Goal: Ask a question

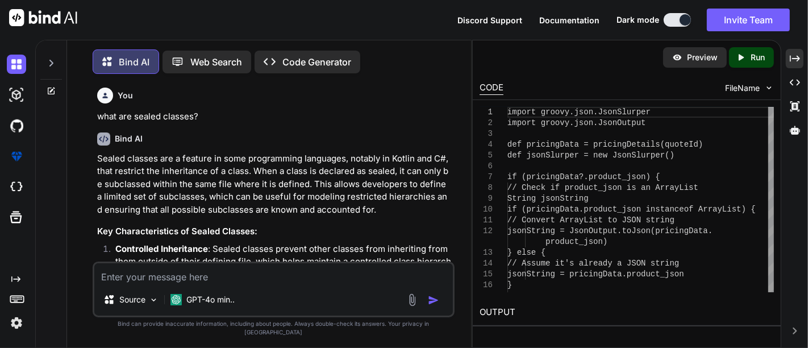
click at [239, 278] on textarea at bounding box center [273, 273] width 358 height 20
type textarea "w"
type textarea "x"
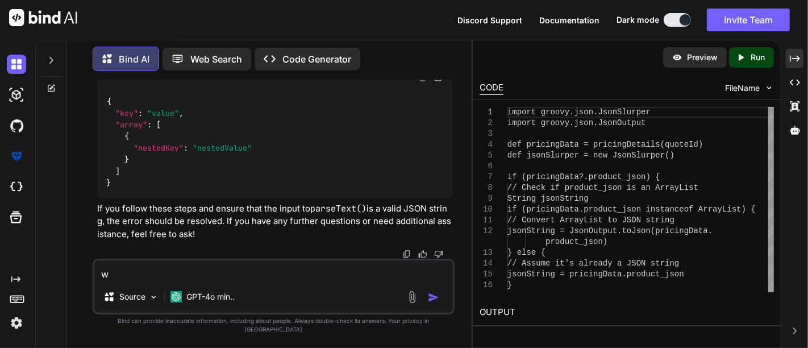
type textarea "wh"
type textarea "x"
type textarea "wha"
type textarea "x"
type textarea "whar"
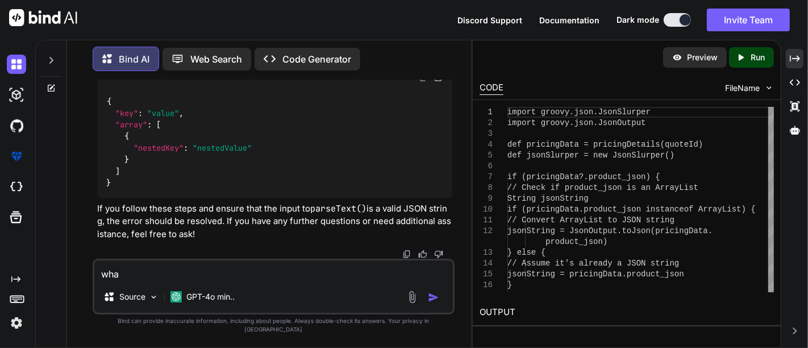
type textarea "x"
type textarea "wha"
type textarea "x"
type textarea "what"
type textarea "x"
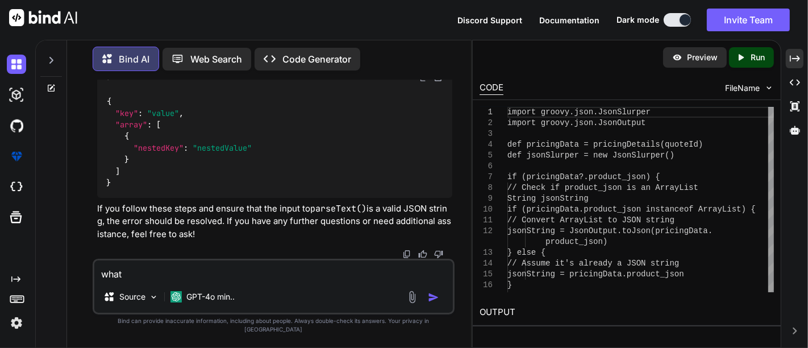
type textarea "what"
type textarea "x"
type textarea "what a"
type textarea "x"
type textarea "what ar"
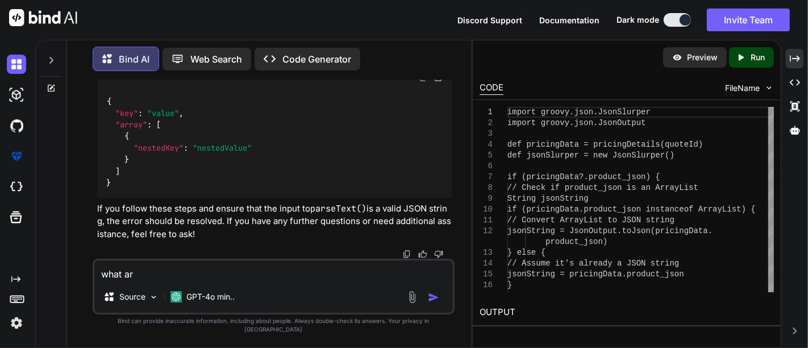
type textarea "x"
type textarea "what are"
type textarea "x"
type textarea "what are"
type textarea "x"
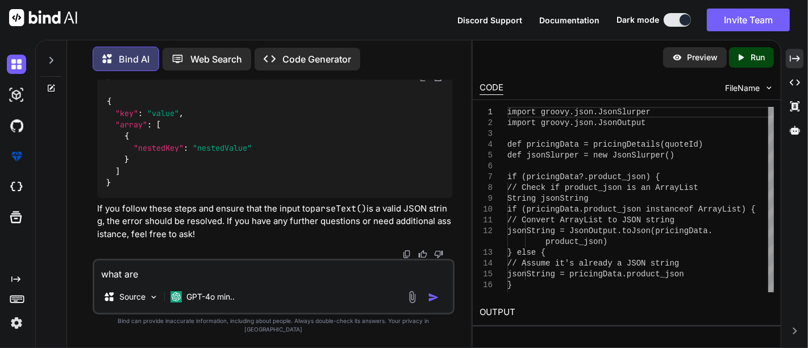
type textarea "what are h"
type textarea "x"
type textarea "what are ha"
type textarea "x"
type textarea "what are has"
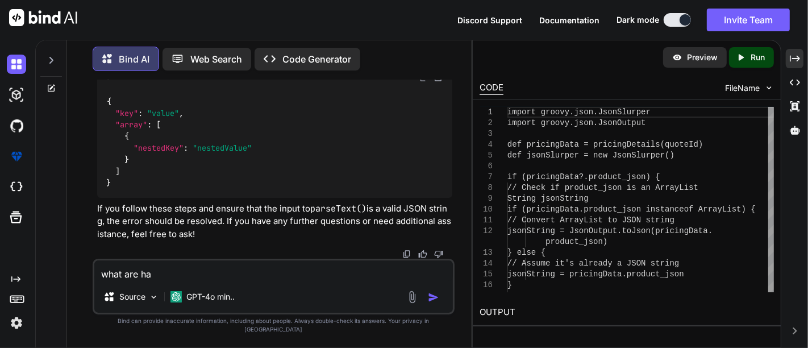
type textarea "x"
type textarea "what are hash"
type textarea "x"
type textarea "what are hashc"
type textarea "x"
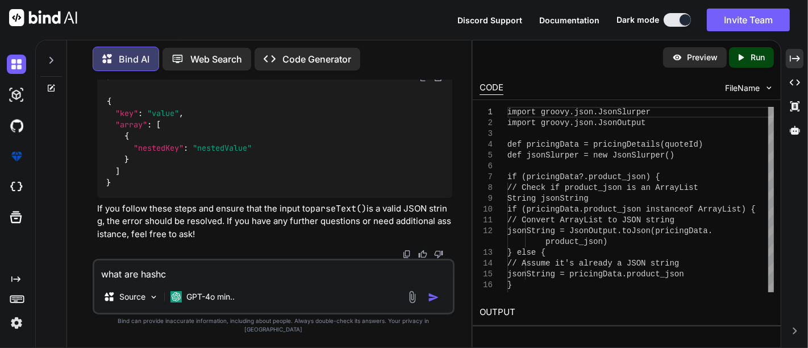
type textarea "what are hashcd"
type textarea "x"
type textarea "what are hashc"
type textarea "x"
type textarea "what are hashco"
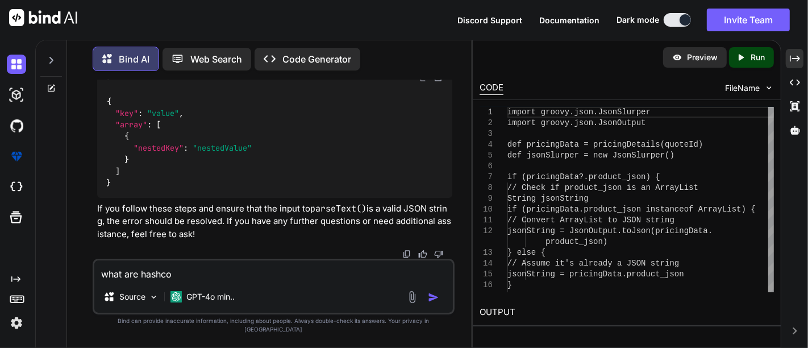
type textarea "x"
type textarea "what are hashcod"
type textarea "x"
type textarea "what are hashcode"
type textarea "x"
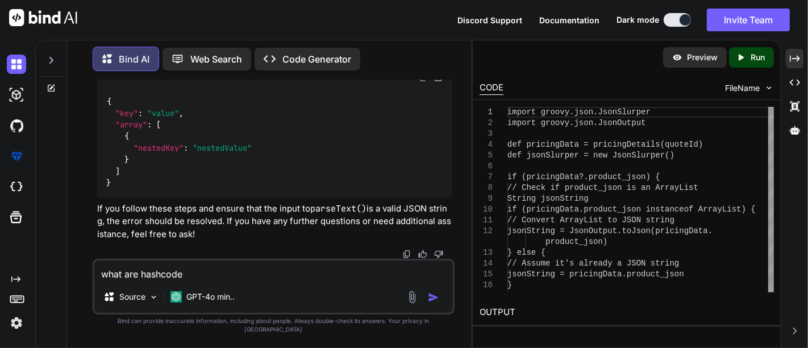
type textarea "what are hashcode"
type textarea "x"
type textarea "what are hashcode a"
type textarea "x"
type textarea "what are hashcode an"
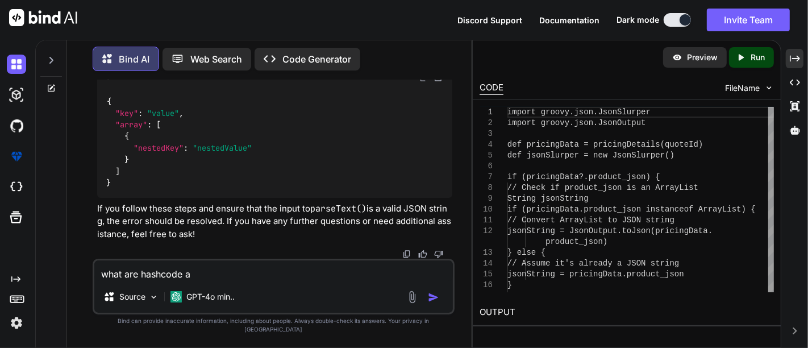
type textarea "x"
type textarea "what are hashcode and"
type textarea "x"
type textarea "what are hashcode and"
type textarea "x"
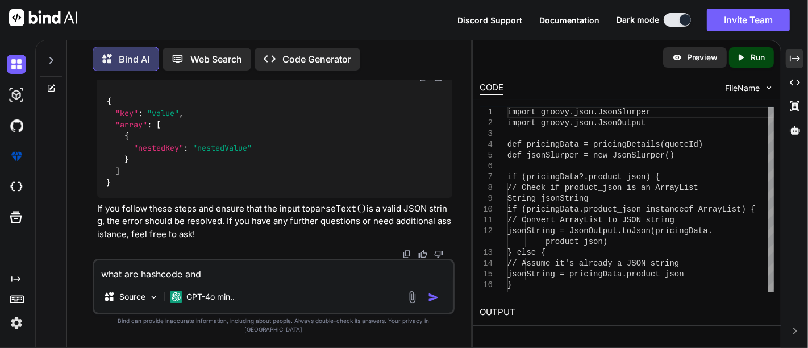
type textarea "what are hashcode and q"
type textarea "x"
type textarea "what are hashcode and qe"
type textarea "x"
type textarea "what are hashcode and qeq"
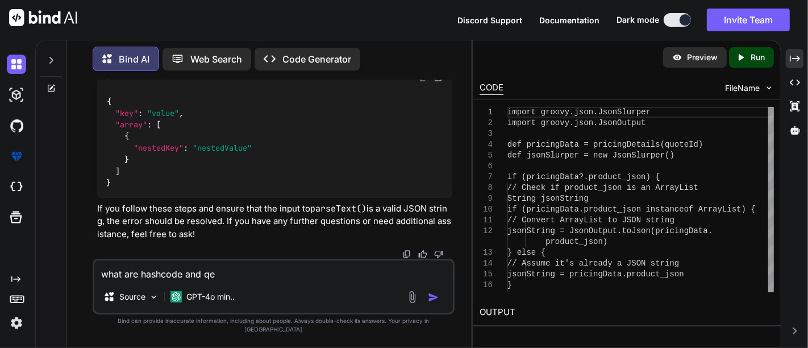
type textarea "x"
type textarea "what are hashcode and qe"
type textarea "x"
type textarea "what are hashcode and q"
type textarea "x"
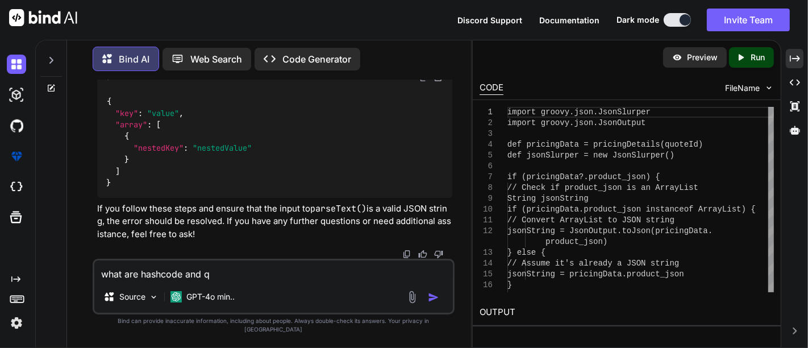
type textarea "what are hashcode and"
type textarea "x"
type textarea "what are hashcode and e"
type textarea "x"
type textarea "what are hashcode and eq"
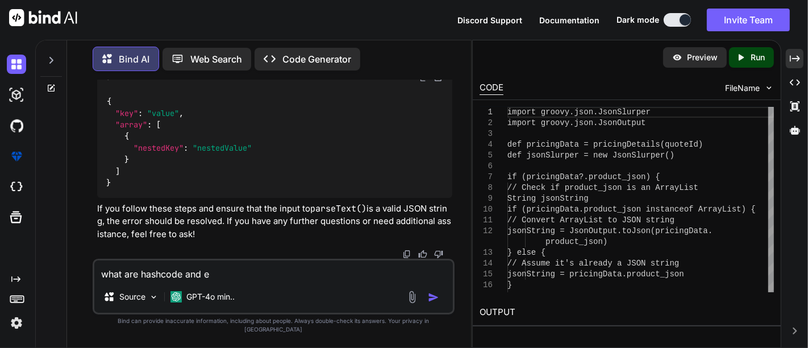
type textarea "x"
type textarea "what are hashcode and equ"
type textarea "x"
type textarea "what are hashcode and equa"
type textarea "x"
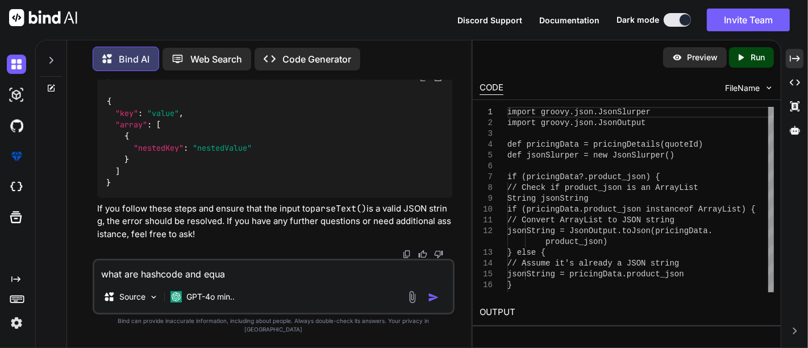
type textarea "what are hashcode and equal"
type textarea "x"
type textarea "what are hashcode and equals"
type textarea "x"
type textarea "what are hashcode and equals"
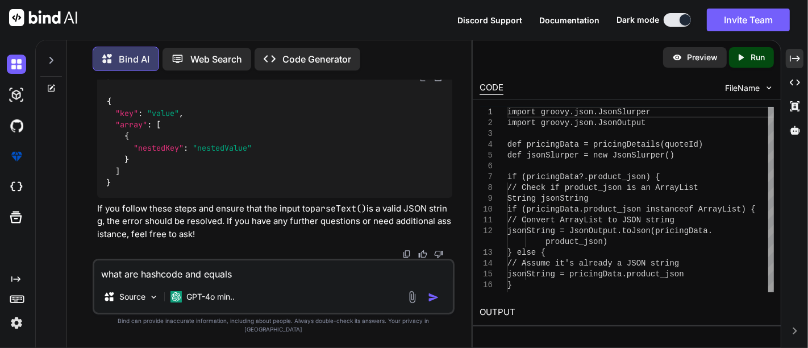
type textarea "x"
type textarea "what are hashcode and equals m"
type textarea "x"
type textarea "what are hashcode and equals me"
type textarea "x"
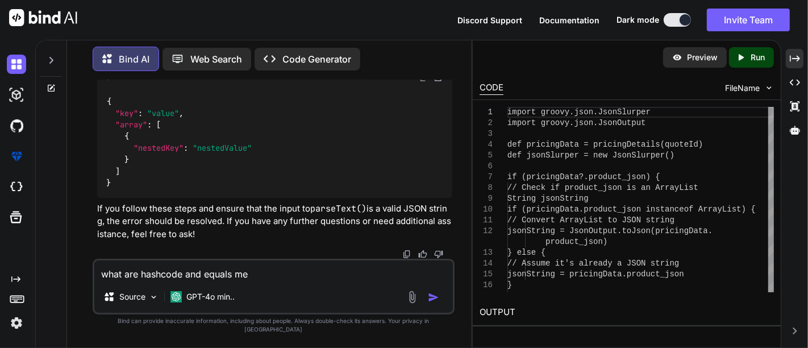
type textarea "what are hashcode and equals mer"
type textarea "x"
type textarea "what are hashcode and equals merg"
type textarea "x"
type textarea "what are hashcode and equals mer"
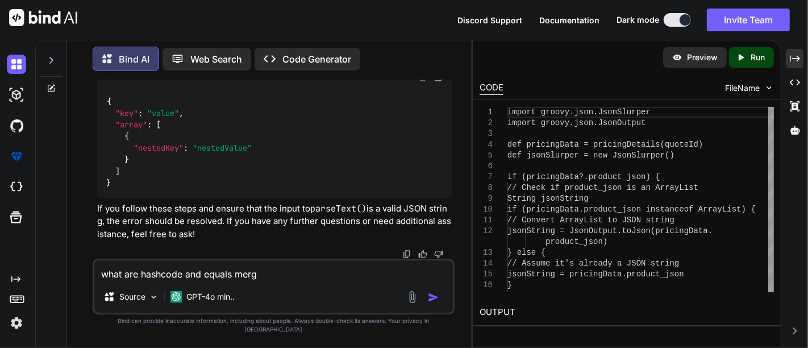
type textarea "x"
type textarea "what are hashcode and equals me"
type textarea "x"
type textarea "what are hashcode and equals met"
type textarea "x"
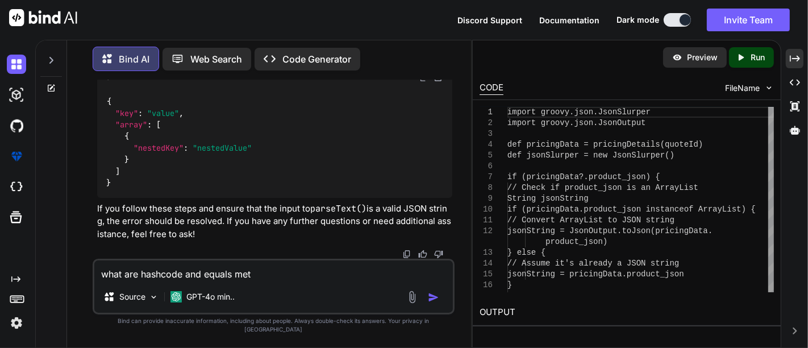
type textarea "what are hashcode and equals meth"
type textarea "x"
type textarea "what are hashcode and equals metho"
type textarea "x"
type textarea "what are hashcode and equals method"
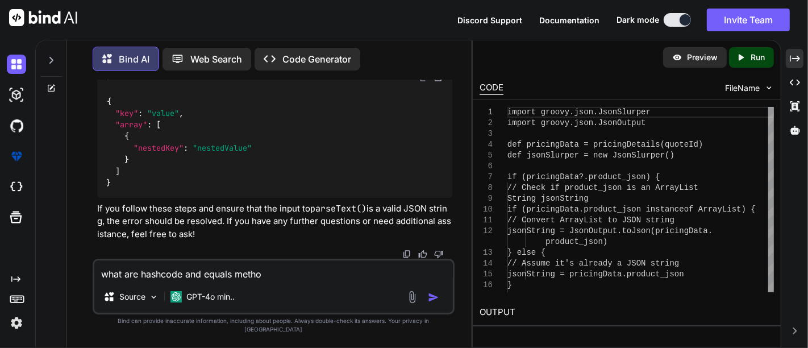
type textarea "x"
type textarea "what are hashcode and equals method?"
type textarea "x"
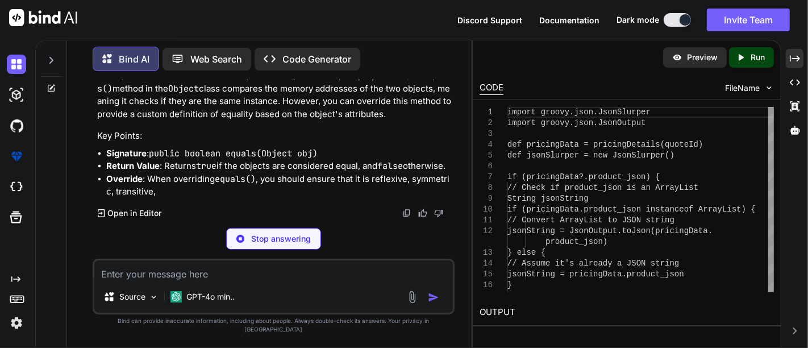
scroll to position [11184, 0]
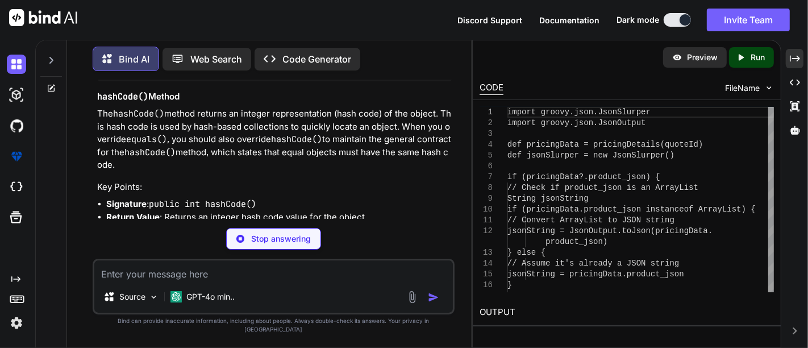
type textarea "x"
type textarea "public boolean equals(Object obj) { if (this == obj) return true; // Check if b…"
type textarea "x"
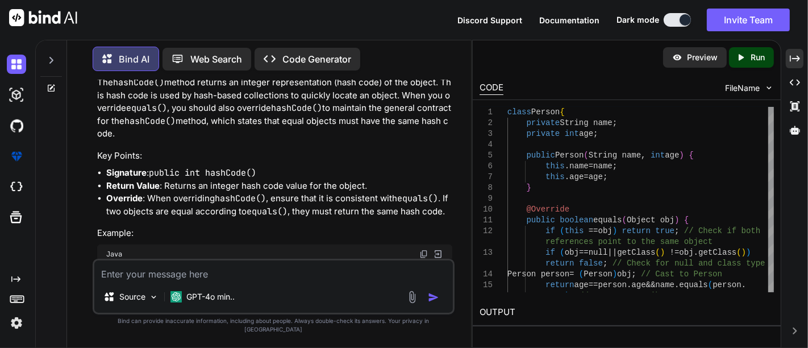
scroll to position [11219, 0]
